Goal: Information Seeking & Learning: Learn about a topic

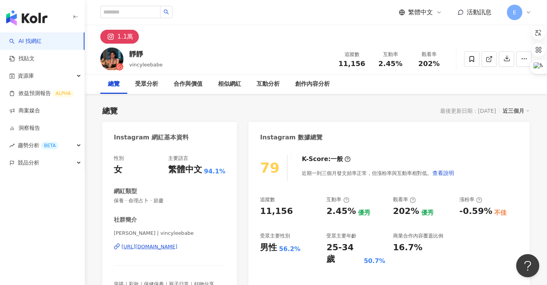
click at [163, 246] on div "[URL][DOMAIN_NAME]" at bounding box center [149, 246] width 56 height 7
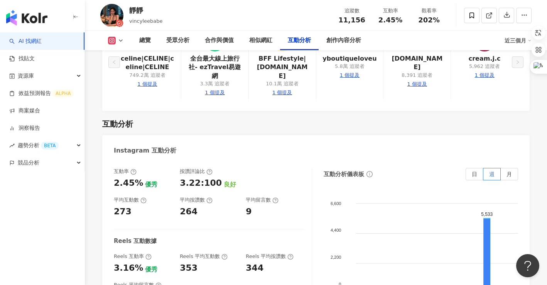
scroll to position [1504, 0]
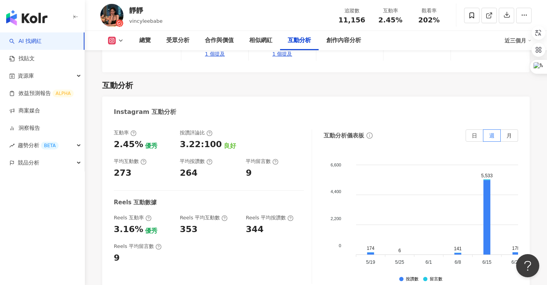
click at [302, 15] on div "靜靜 vincyleebabe 追蹤數 11,156 互動率 2.45% 觀看率 202%" at bounding box center [316, 15] width 462 height 30
